Goal: Navigation & Orientation: Understand site structure

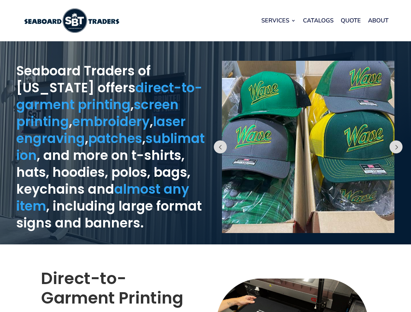
click at [206, 156] on div "Prev" at bounding box center [309, 143] width 206 height 197
click at [278, 20] on link "Services" at bounding box center [278, 20] width 34 height 25
click at [220, 147] on button "Prev" at bounding box center [220, 146] width 13 height 13
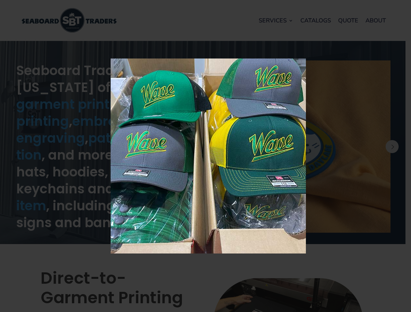
click at [306, 147] on img at bounding box center [208, 156] width 195 height 195
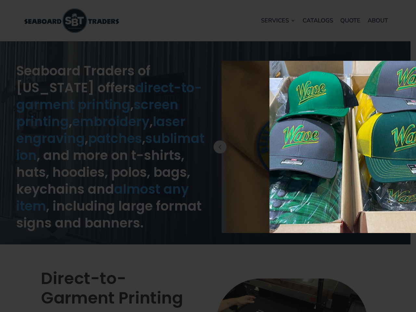
click at [406, 147] on div "× Loading..." at bounding box center [208, 156] width 416 height 312
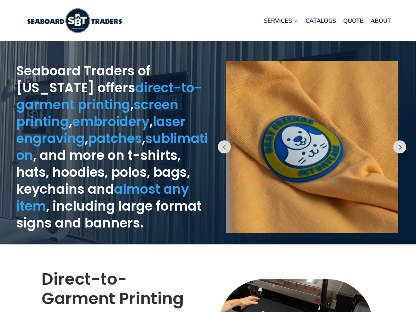
click at [396, 147] on button "Prev" at bounding box center [399, 146] width 13 height 13
